Goal: Task Accomplishment & Management: Manage account settings

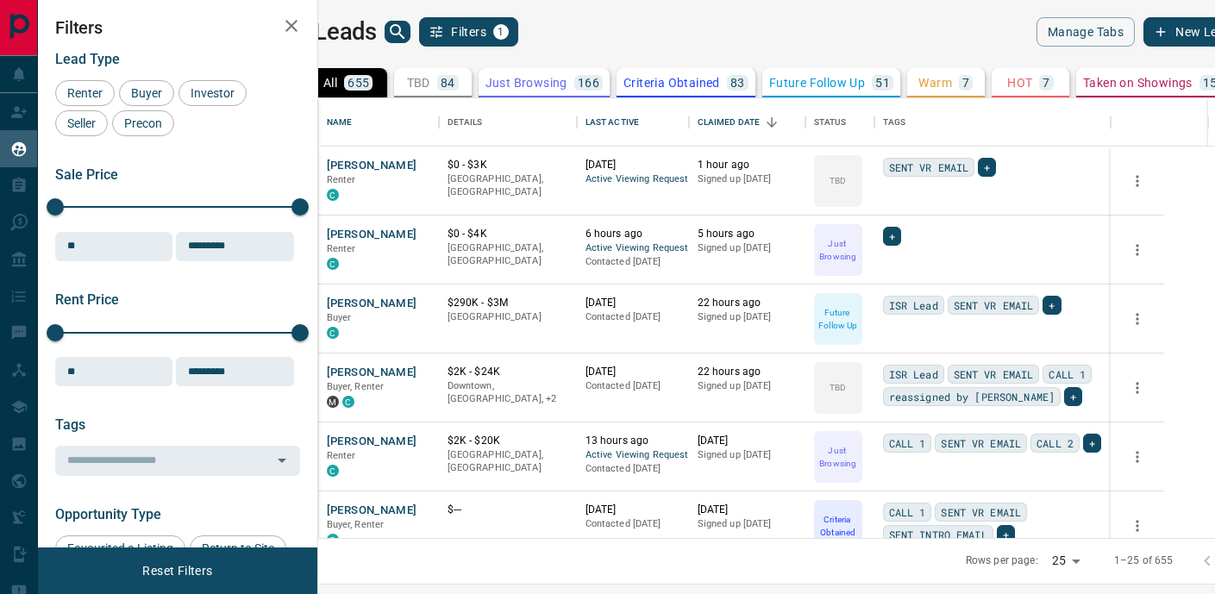
scroll to position [440, 889]
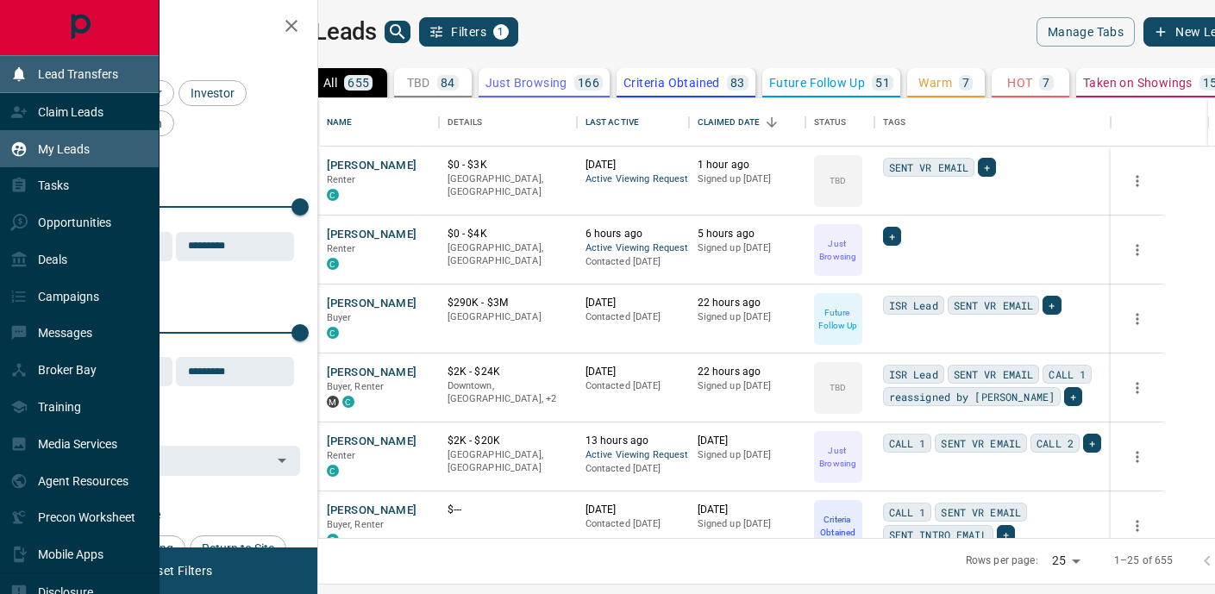
click at [58, 74] on p "Lead Transfers" at bounding box center [78, 74] width 80 height 14
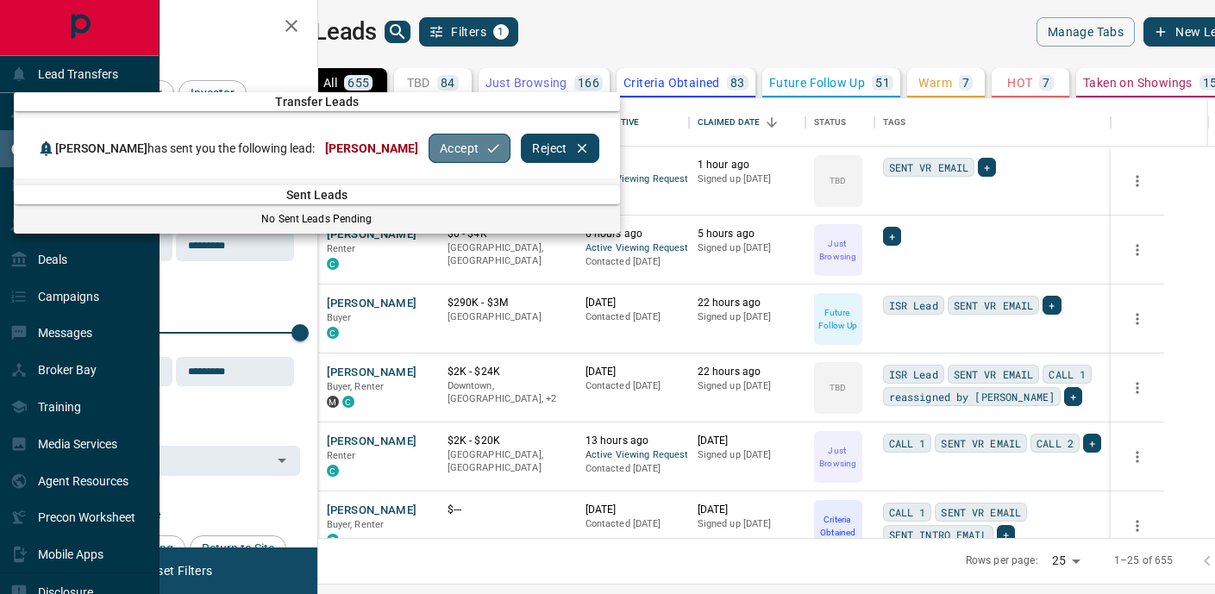
click at [428, 151] on button "Accept" at bounding box center [469, 148] width 82 height 29
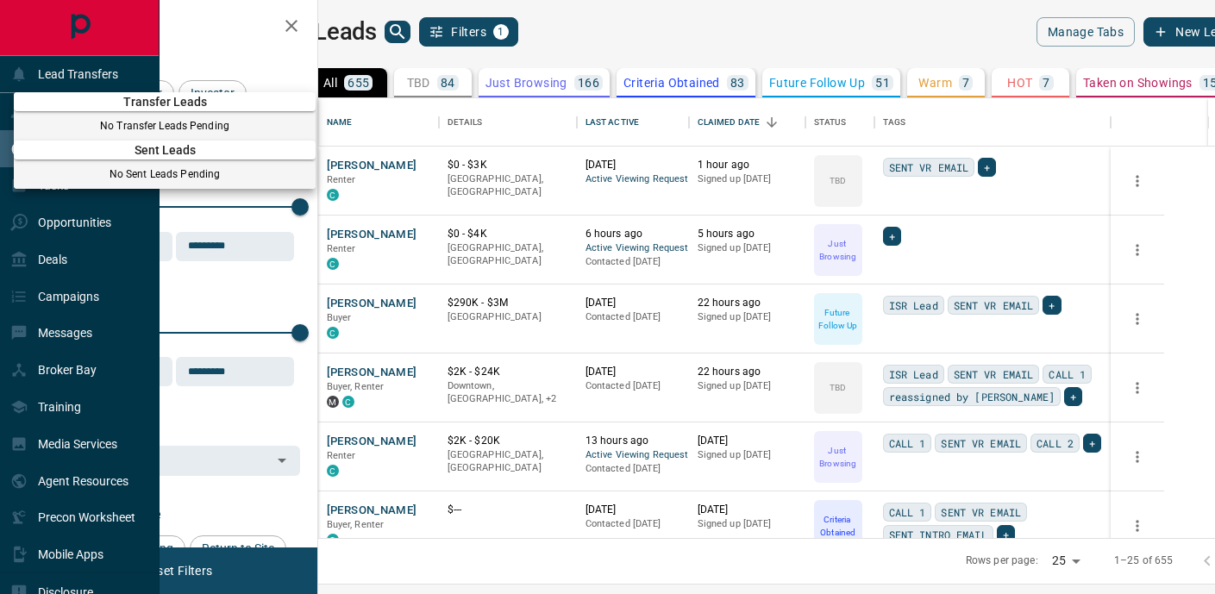
click at [97, 37] on div at bounding box center [607, 297] width 1215 height 594
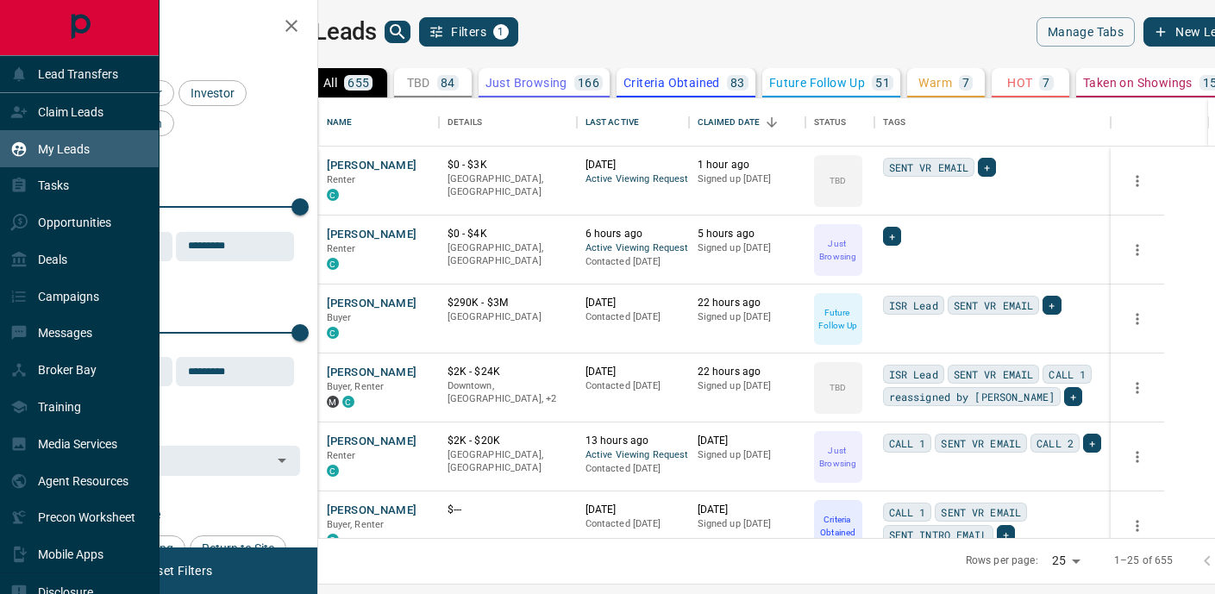
click at [88, 142] on p "My Leads" at bounding box center [64, 149] width 52 height 14
click at [67, 120] on div "Claim Leads" at bounding box center [56, 111] width 93 height 28
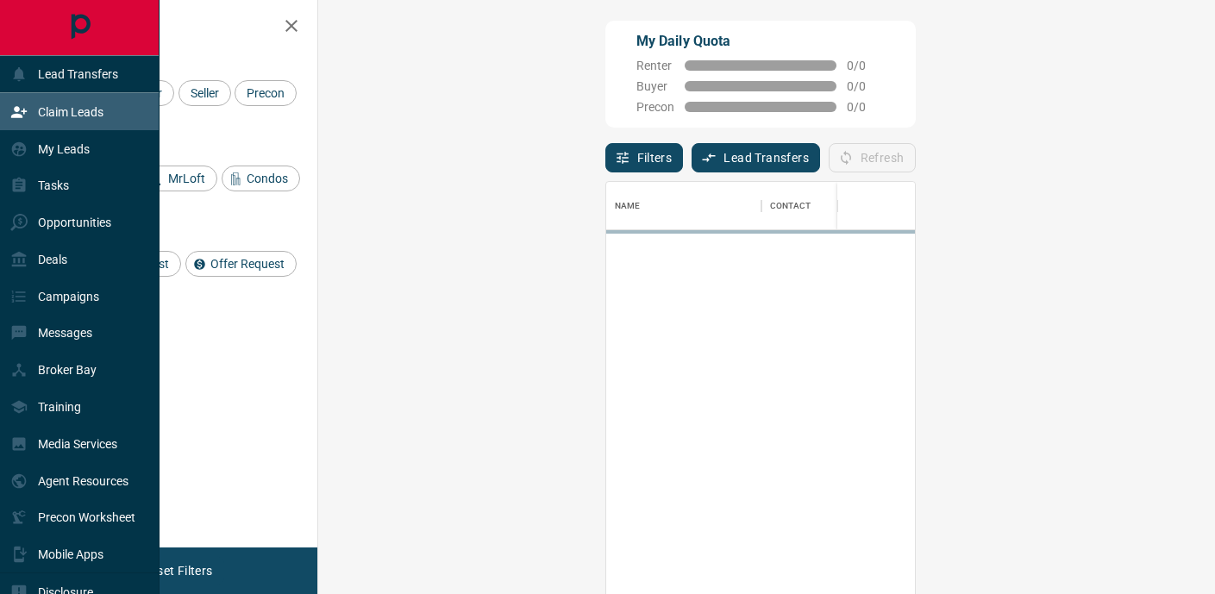
scroll to position [447, 860]
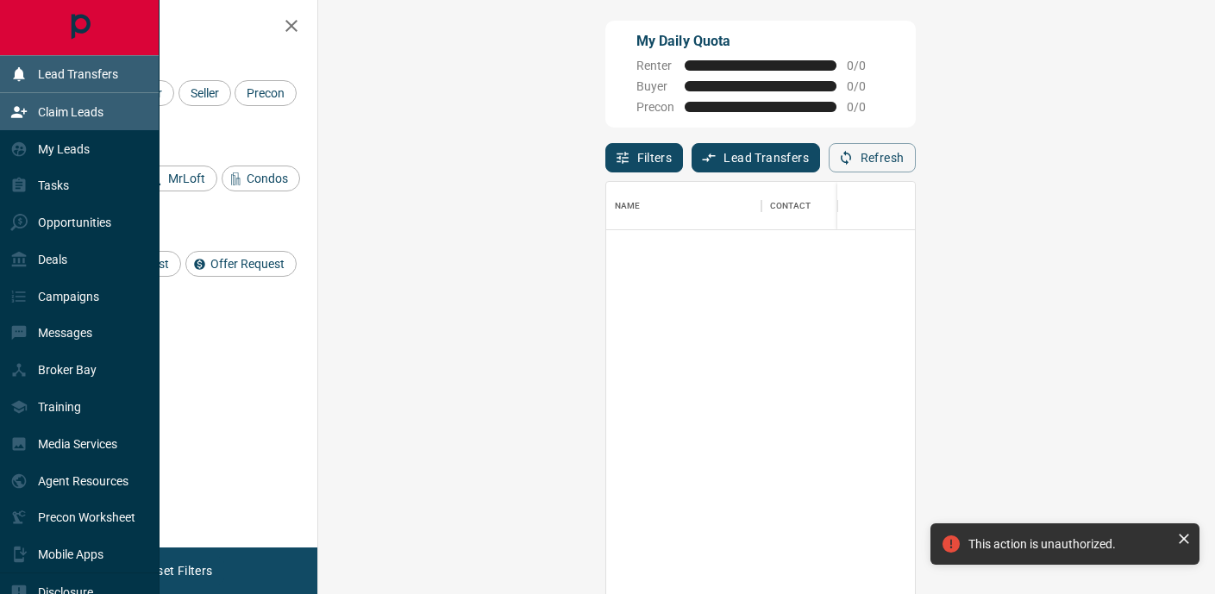
click at [70, 75] on p "Lead Transfers" at bounding box center [78, 74] width 80 height 14
